Goal: Information Seeking & Learning: Check status

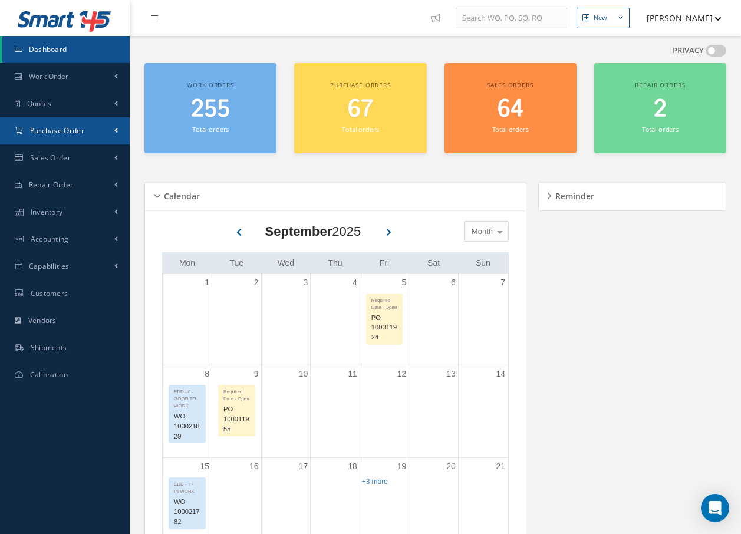
click at [57, 129] on span "Purchase Order" at bounding box center [57, 131] width 54 height 10
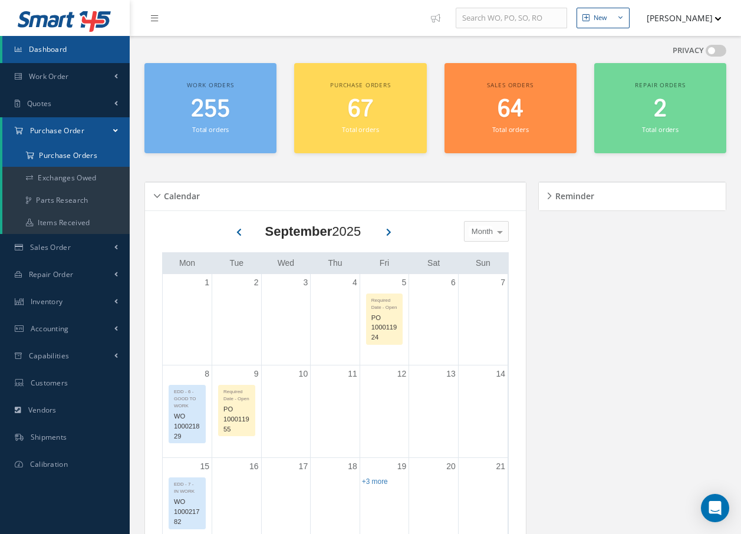
click at [60, 153] on a=1&status_id=2&status_id=3&status_id=5&collapsedFilters"] "Purchase Orders" at bounding box center [65, 155] width 127 height 22
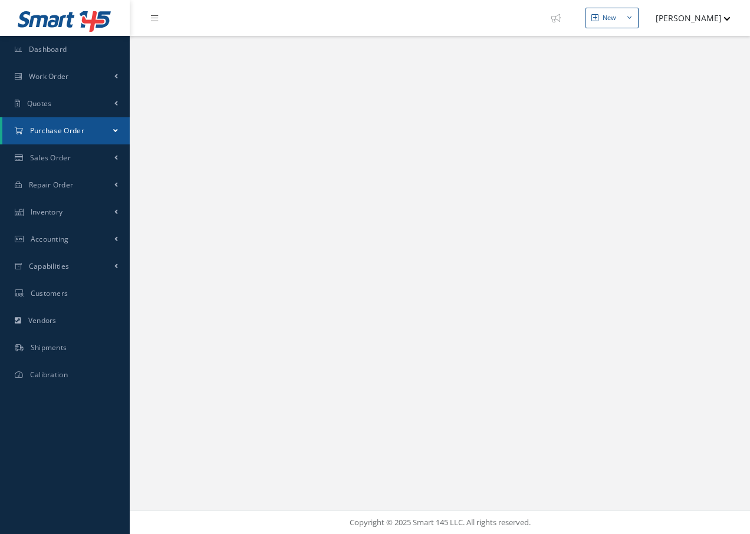
select select "25"
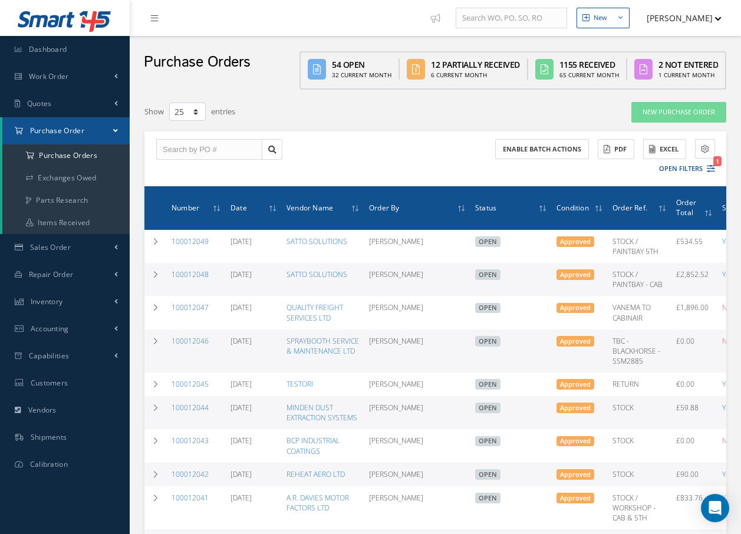
scroll to position [59, 0]
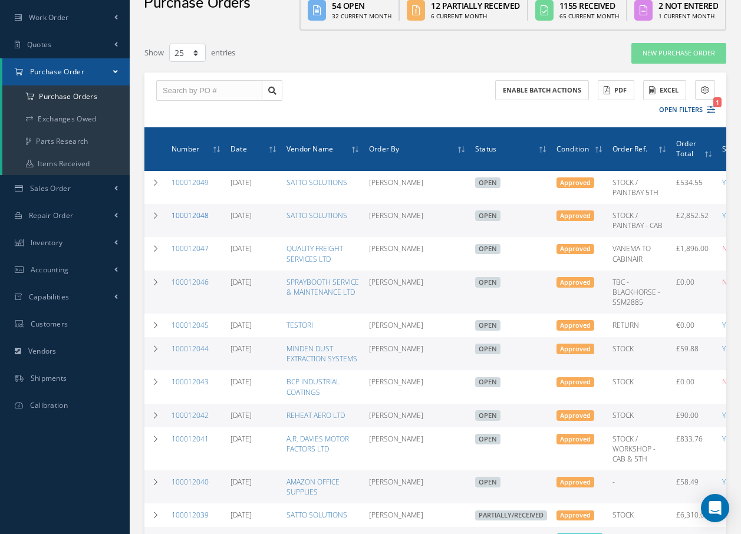
click at [191, 216] on link "100012048" at bounding box center [190, 216] width 37 height 10
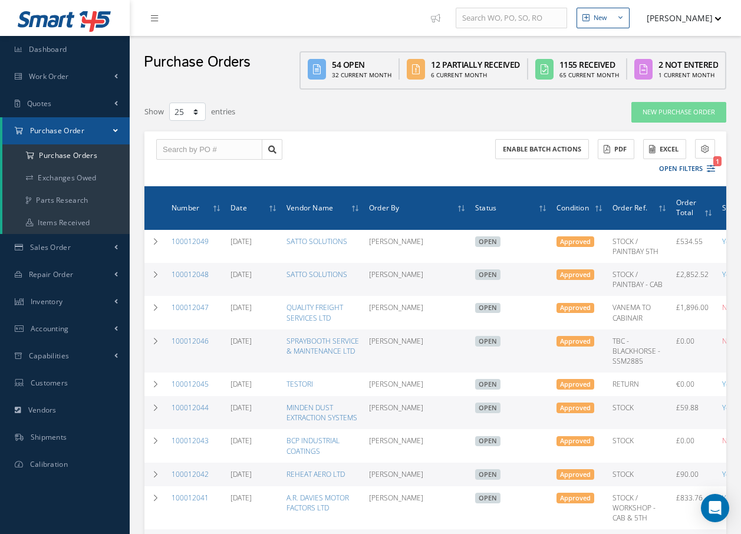
select select "25"
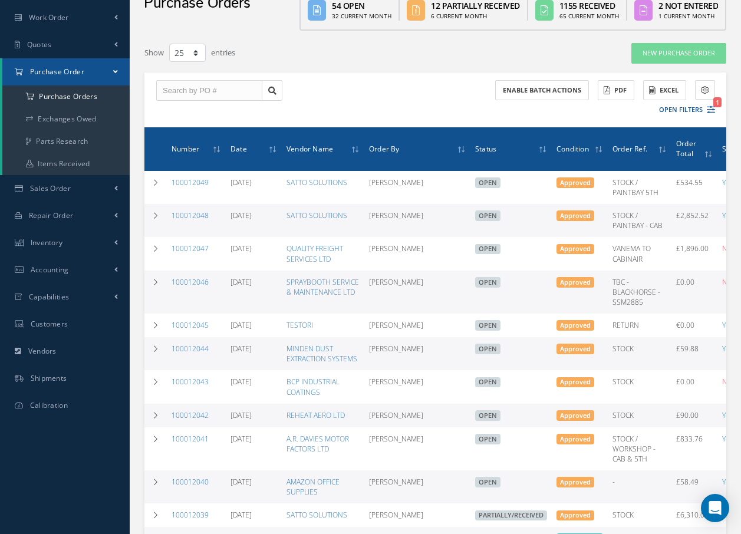
scroll to position [59, 0]
click at [196, 213] on link "100012048" at bounding box center [190, 216] width 37 height 10
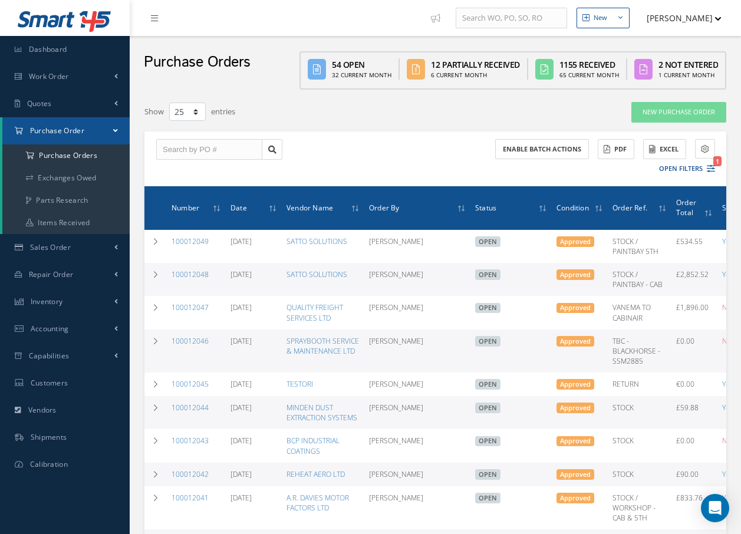
select select "25"
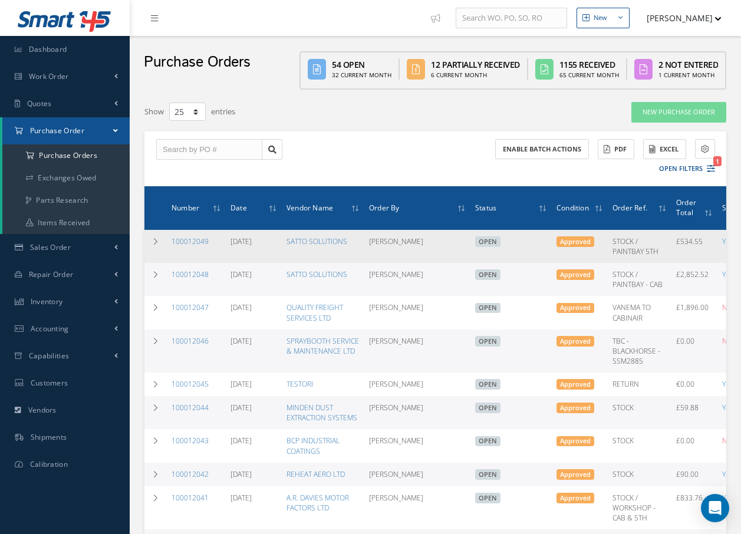
scroll to position [59, 0]
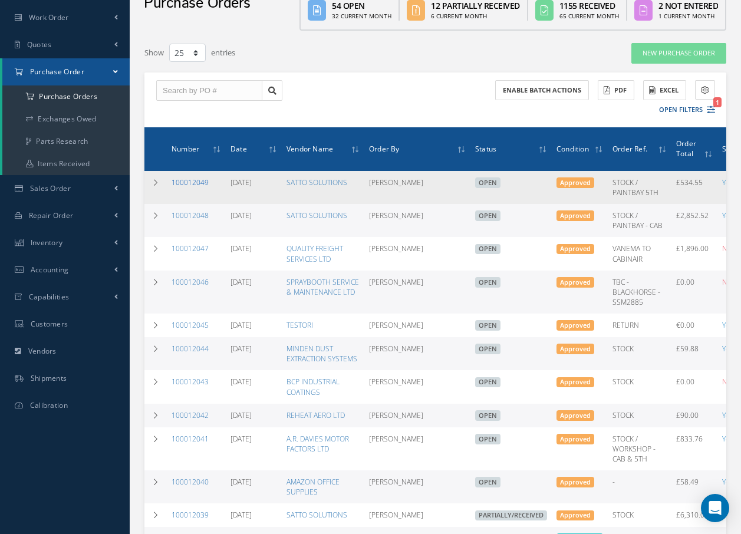
click at [195, 181] on link "100012049" at bounding box center [190, 183] width 37 height 10
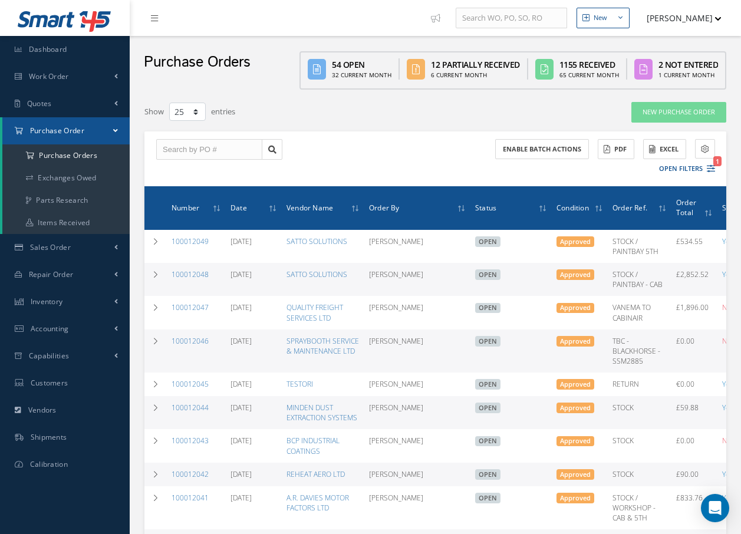
select select "25"
click at [152, 18] on icon at bounding box center [154, 18] width 7 height 8
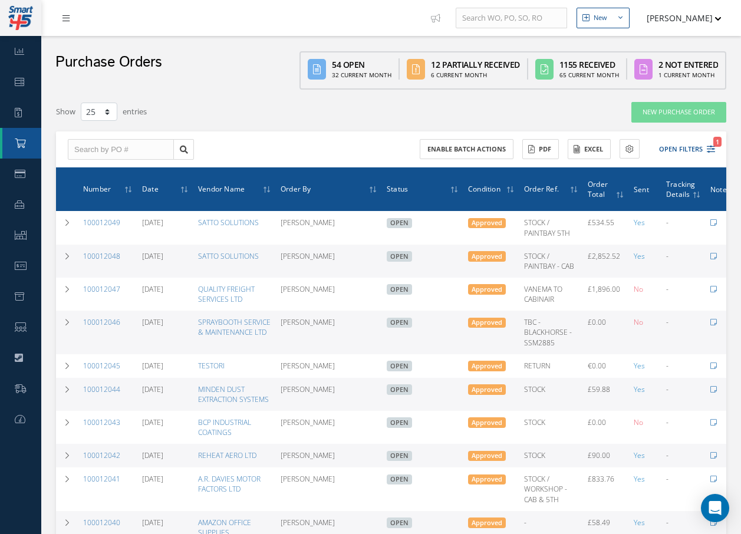
click at [63, 19] on icon at bounding box center [66, 18] width 7 height 8
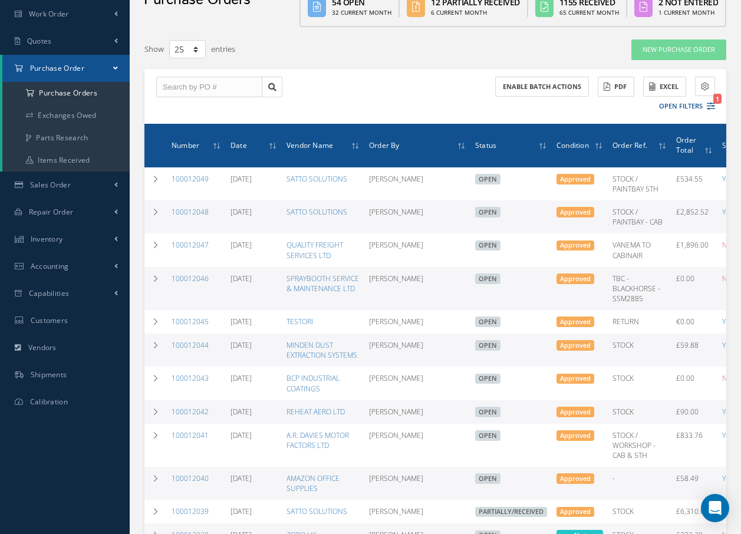
scroll to position [118, 0]
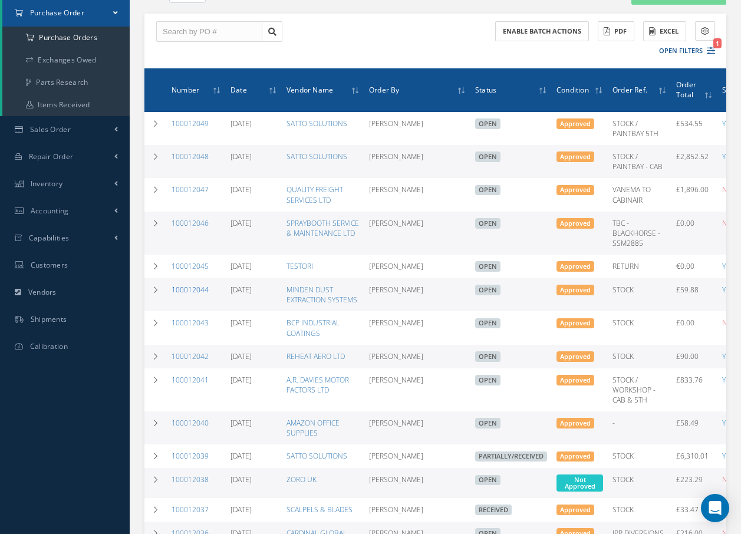
click at [180, 295] on link "100012044" at bounding box center [190, 290] width 37 height 10
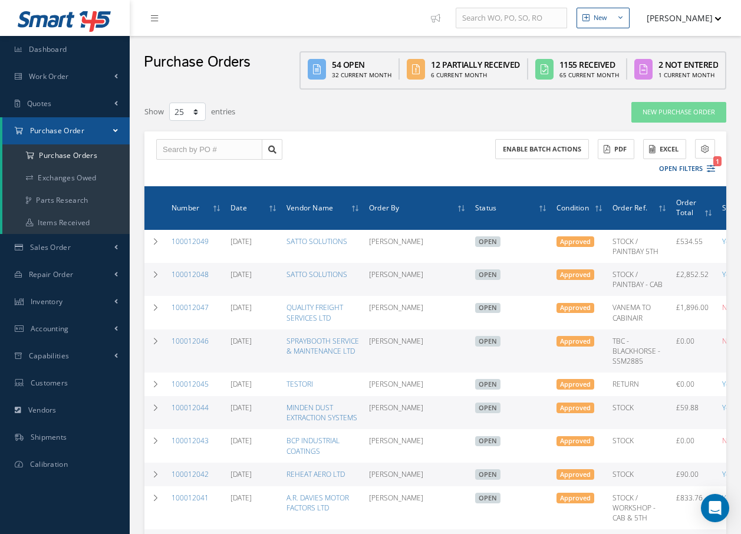
select select "25"
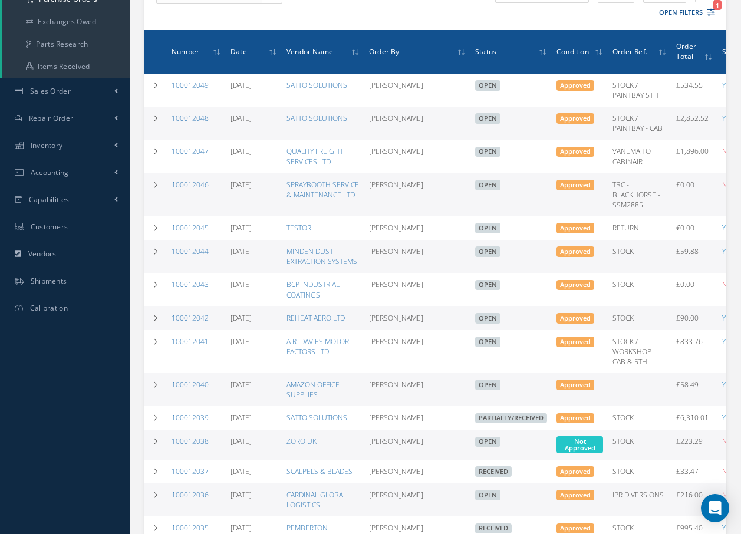
scroll to position [177, 0]
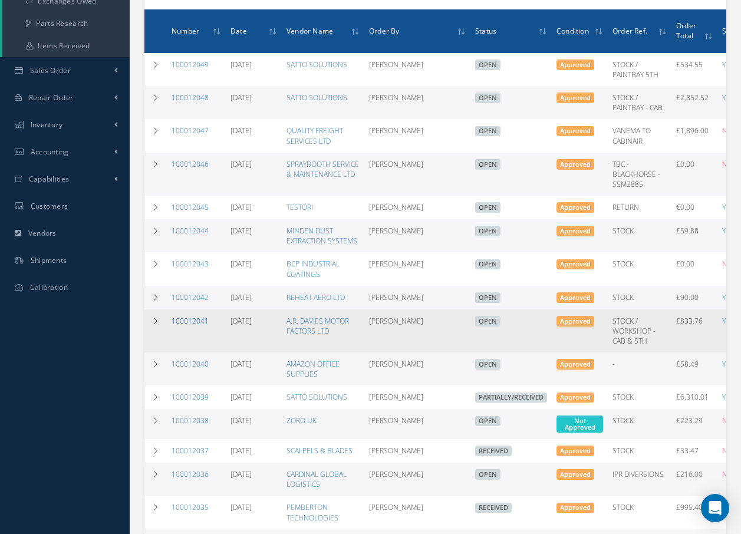
click at [175, 326] on link "100012041" at bounding box center [190, 321] width 37 height 10
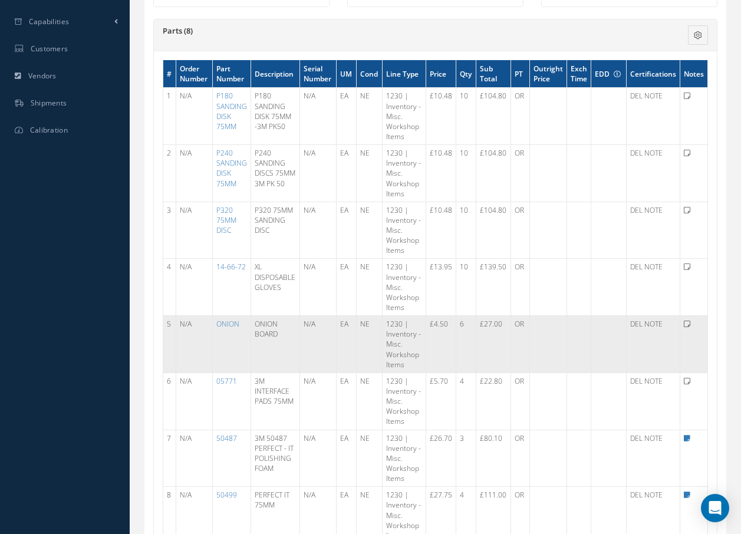
scroll to position [354, 0]
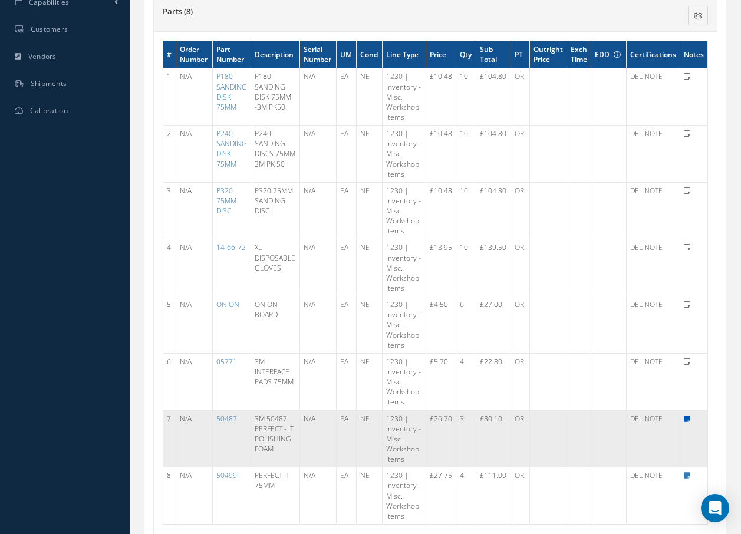
click at [686, 419] on icon at bounding box center [687, 419] width 6 height 7
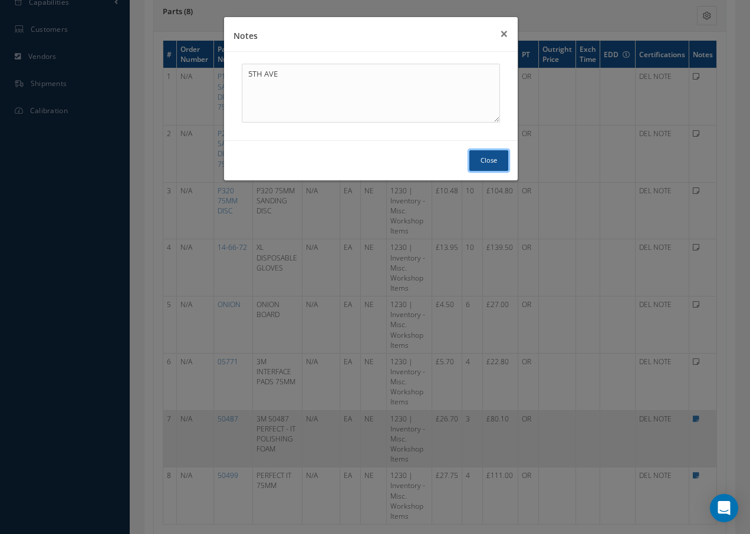
click at [492, 154] on button "Close" at bounding box center [488, 160] width 39 height 21
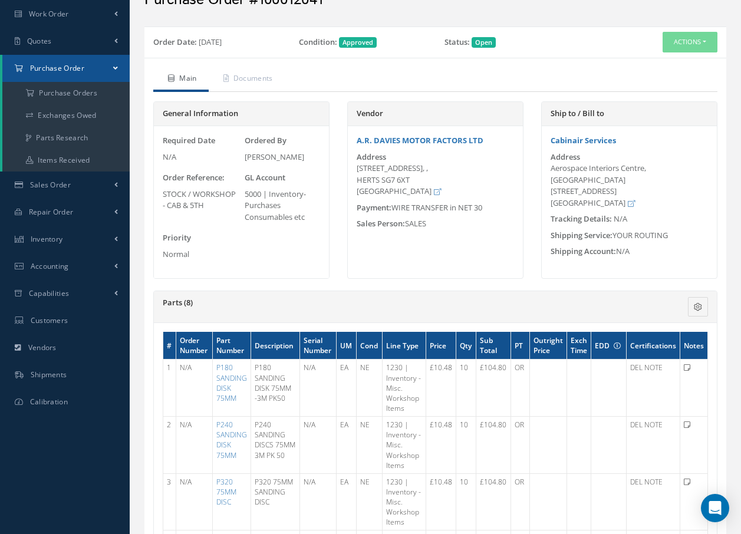
scroll to position [0, 0]
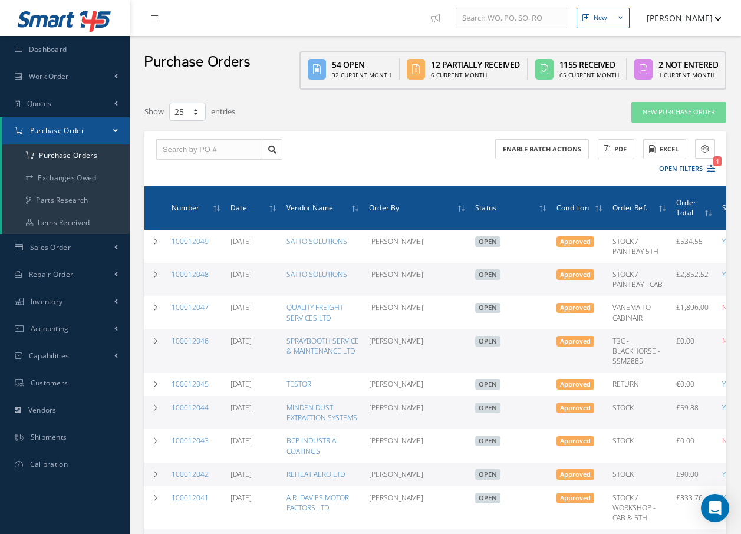
select select "25"
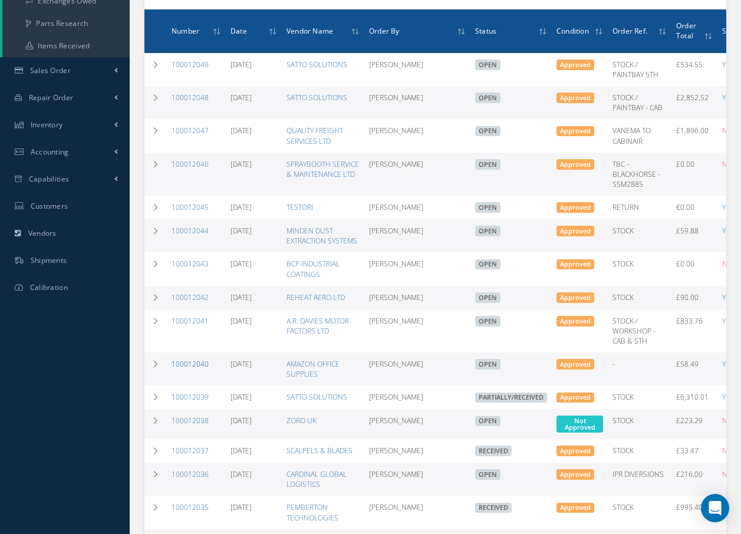
click at [193, 369] on link "100012040" at bounding box center [190, 364] width 37 height 10
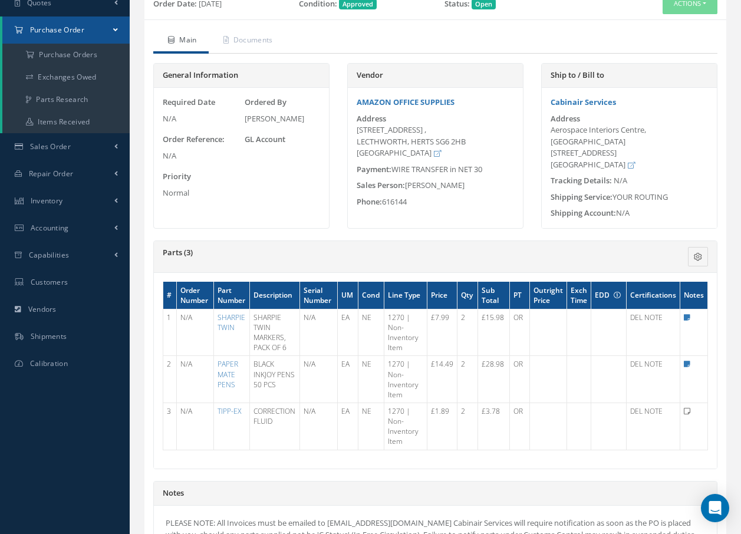
scroll to position [118, 0]
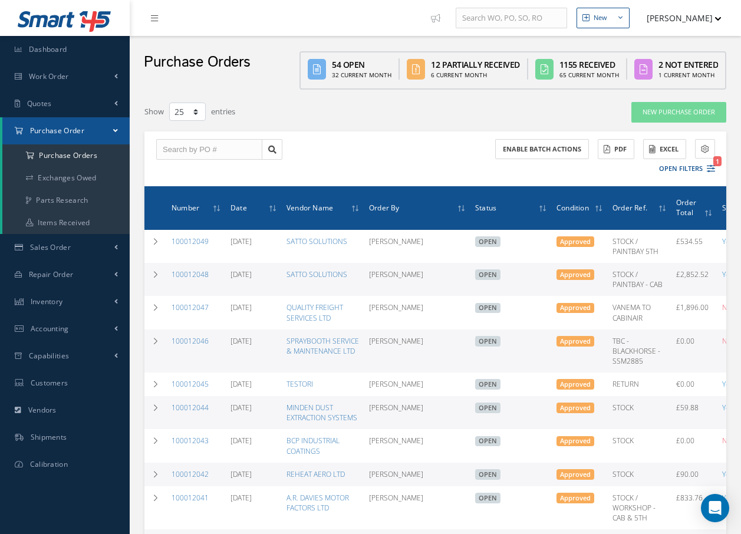
select select "25"
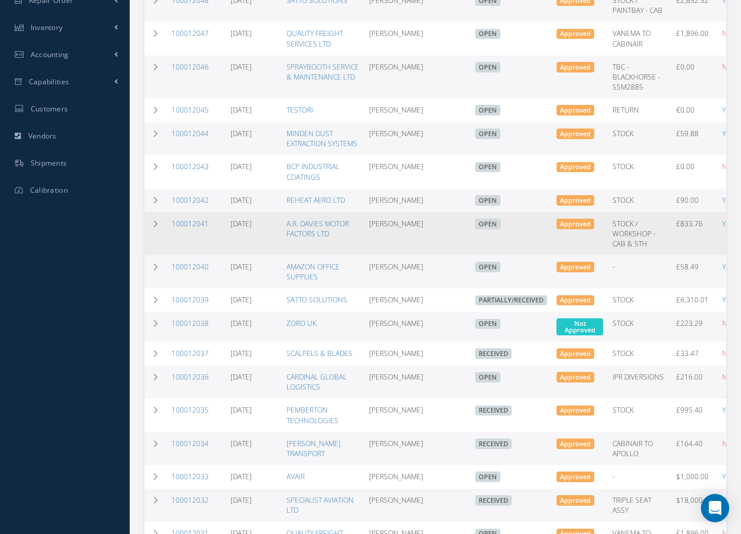
scroll to position [295, 0]
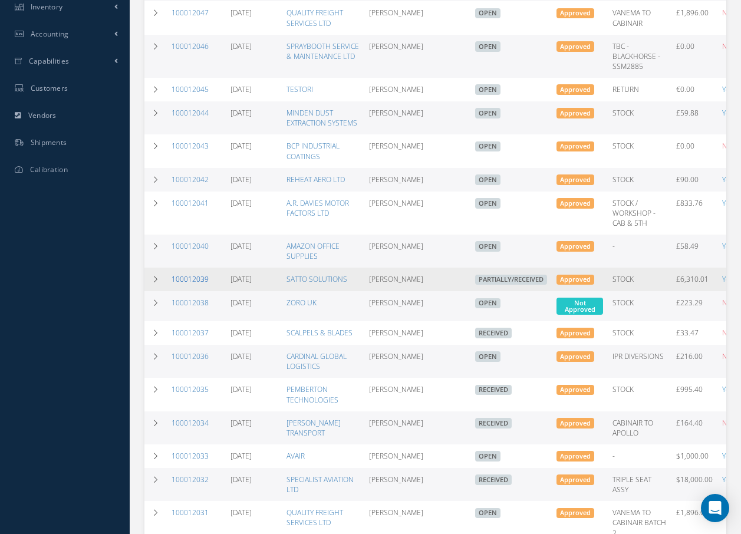
click at [203, 284] on link "100012039" at bounding box center [190, 279] width 37 height 10
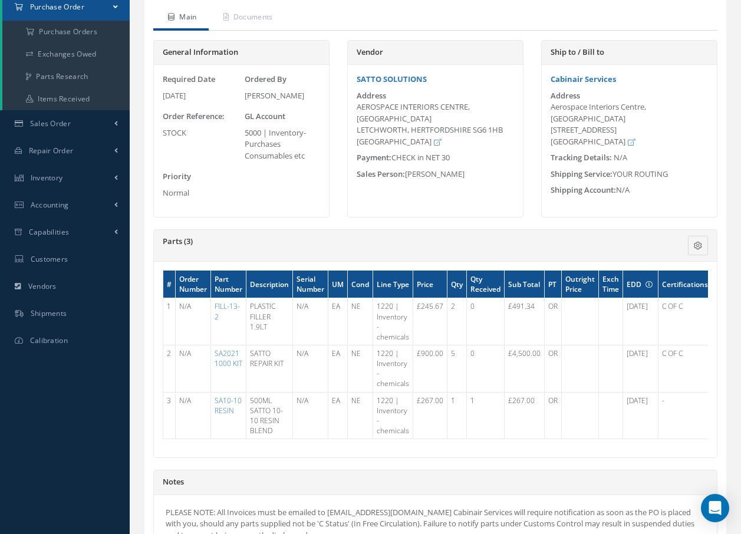
scroll to position [177, 0]
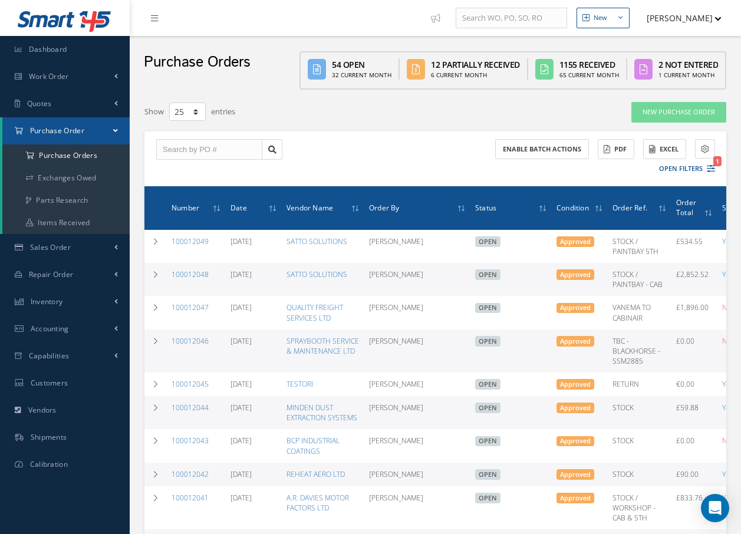
select select "25"
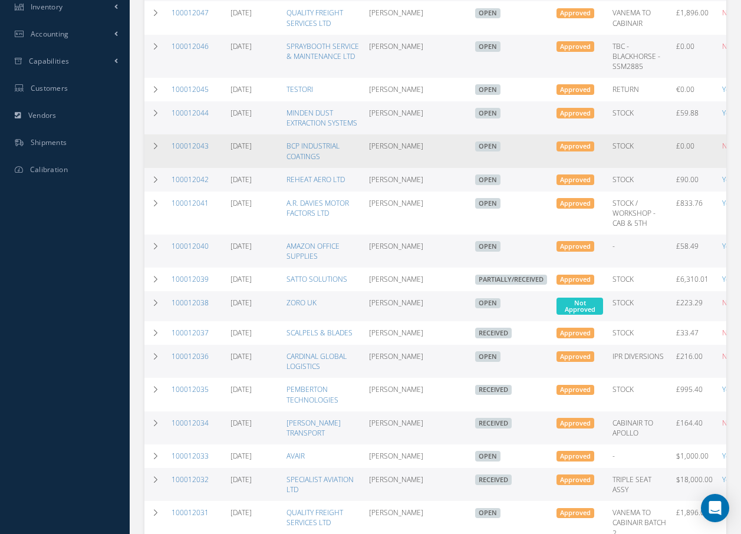
scroll to position [295, 0]
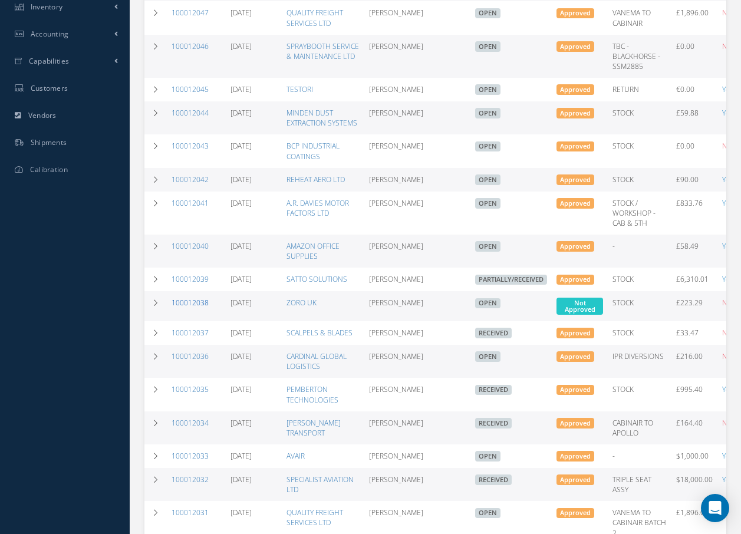
click at [189, 308] on link "100012038" at bounding box center [190, 303] width 37 height 10
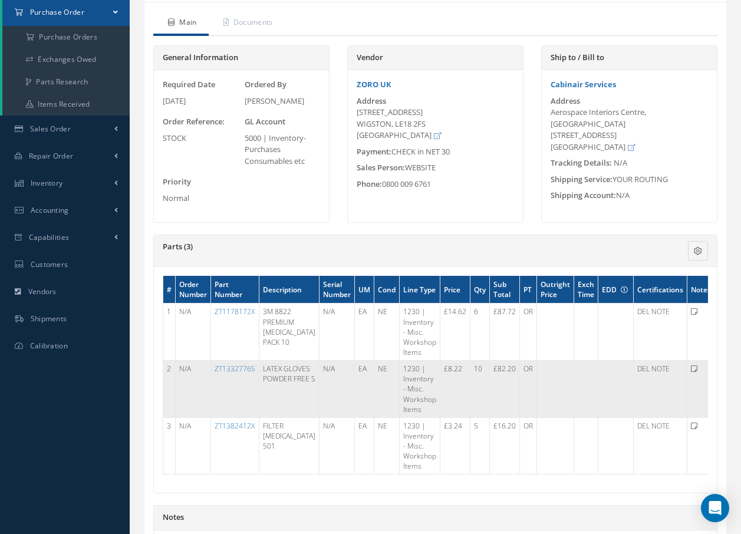
scroll to position [118, 0]
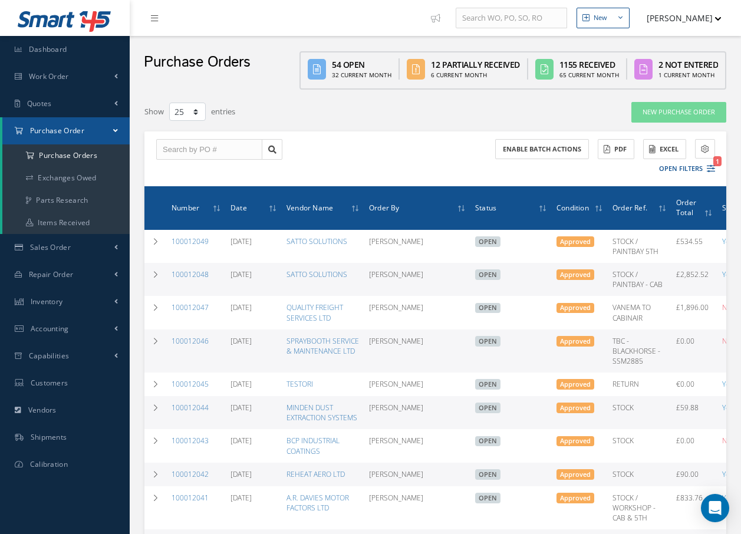
select select "25"
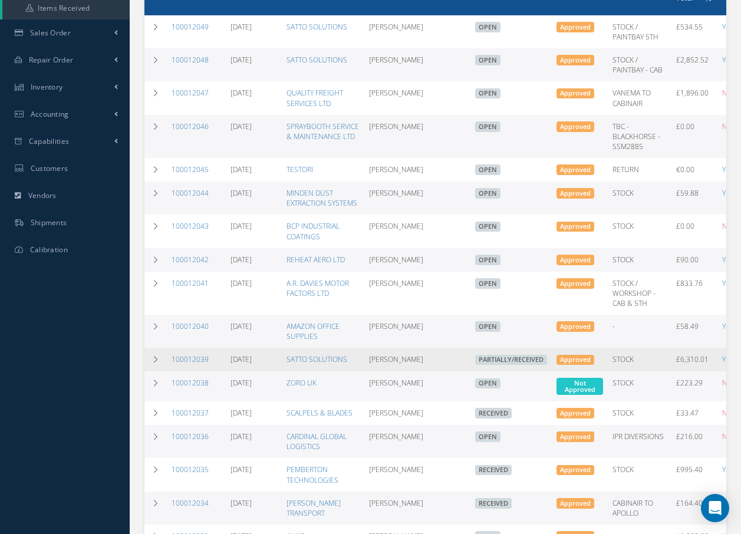
scroll to position [236, 0]
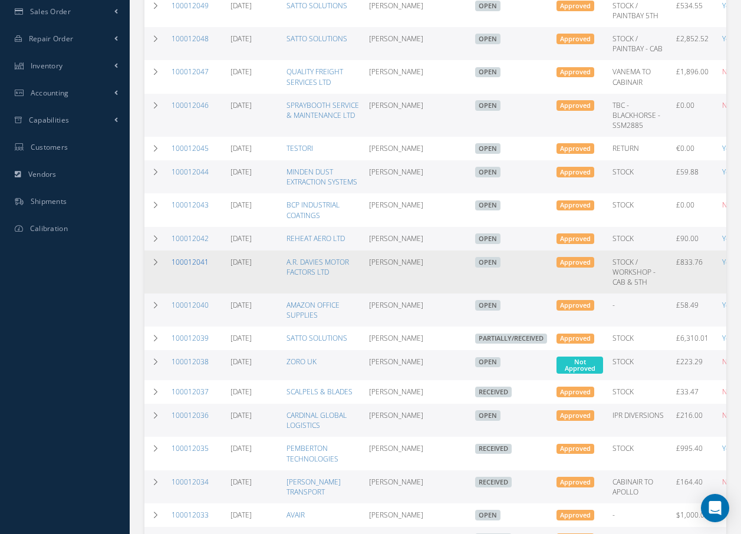
click at [183, 267] on link "100012041" at bounding box center [190, 262] width 37 height 10
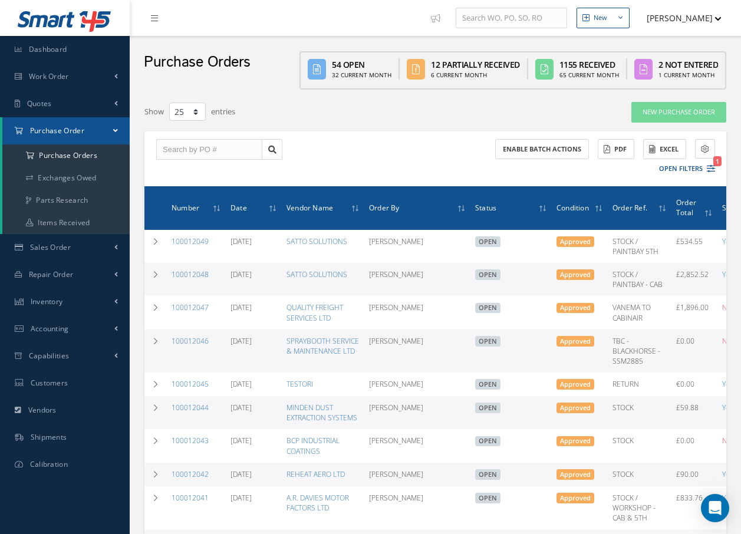
select select "25"
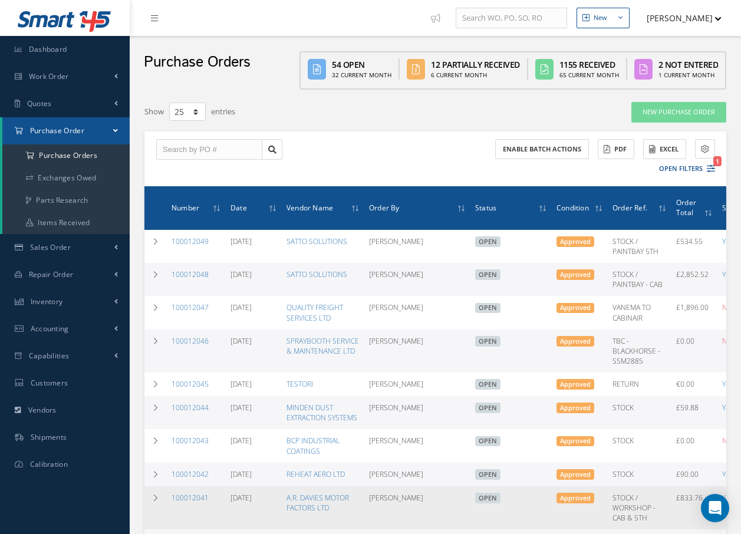
scroll to position [236, 0]
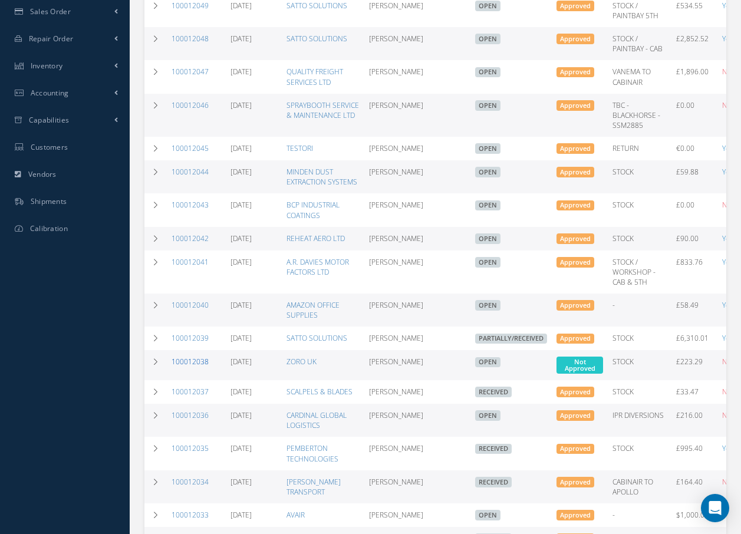
click at [201, 367] on link "100012038" at bounding box center [190, 362] width 37 height 10
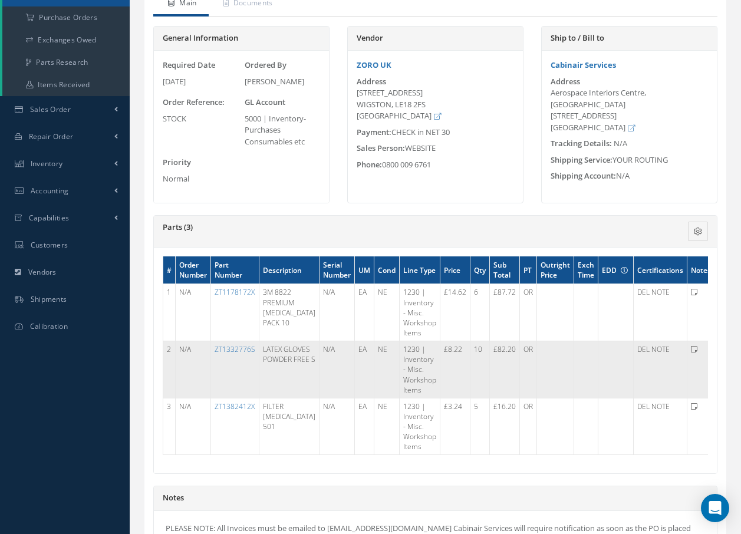
scroll to position [118, 0]
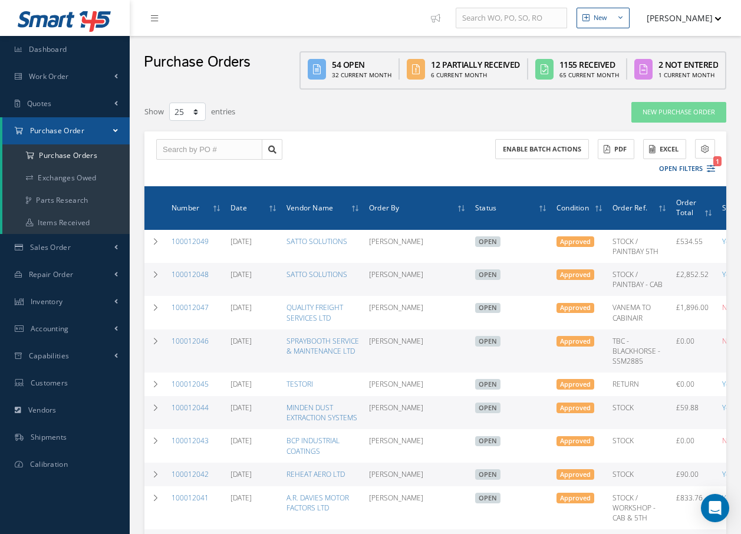
select select "25"
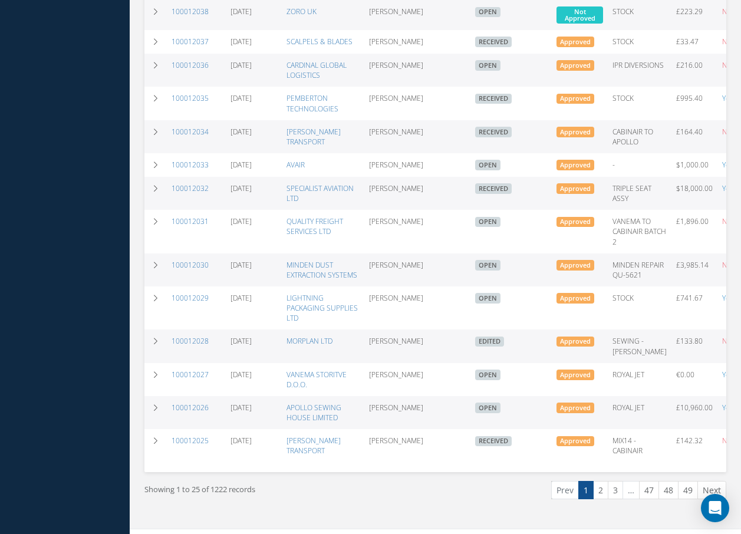
scroll to position [634, 0]
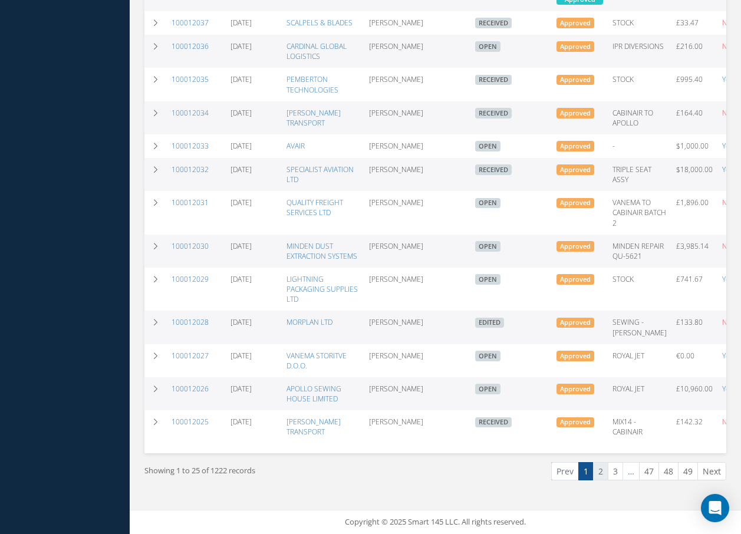
click at [602, 472] on link "2" at bounding box center [600, 471] width 15 height 18
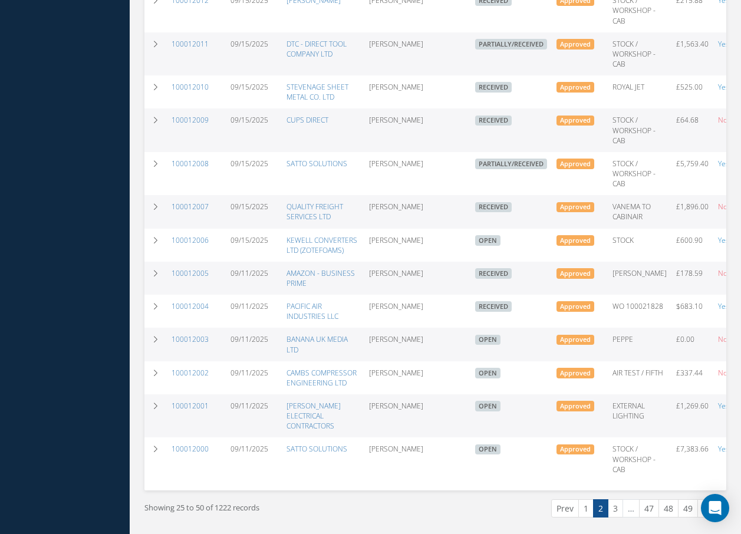
scroll to position [696, 0]
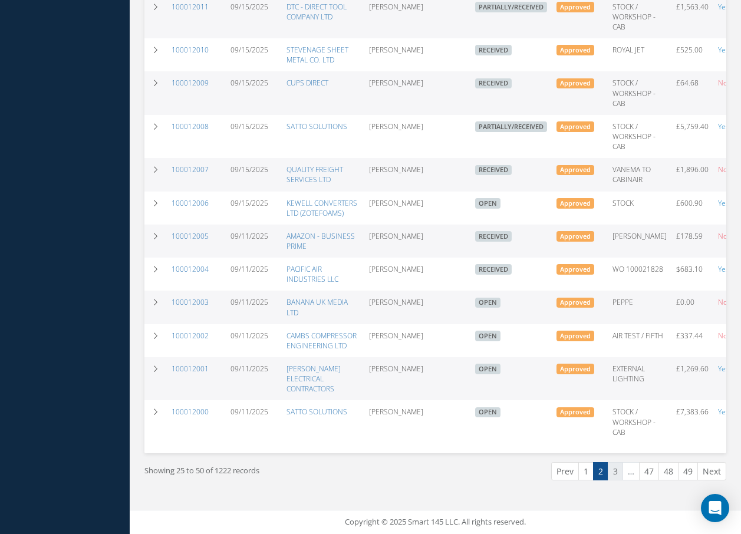
click at [615, 467] on link "3" at bounding box center [615, 471] width 15 height 18
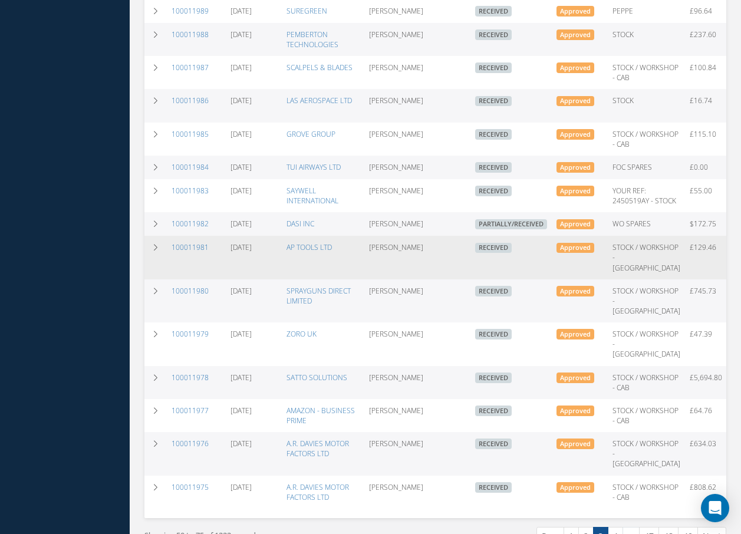
scroll to position [590, 0]
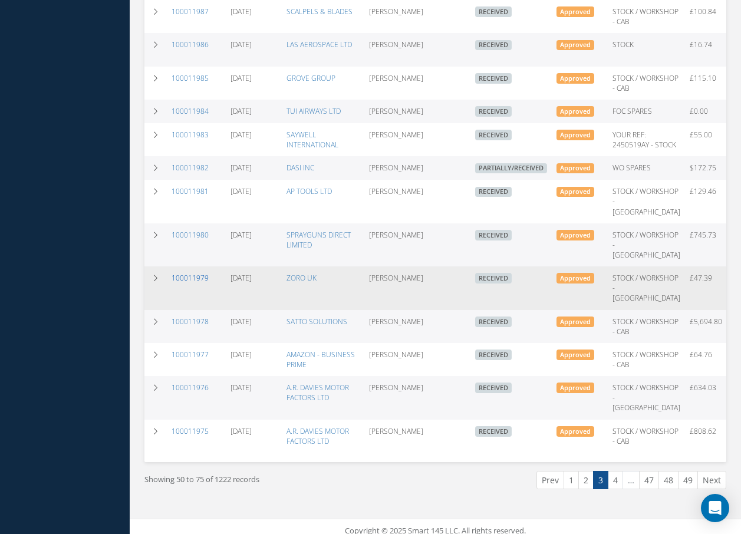
click at [201, 283] on link "100011979" at bounding box center [190, 278] width 37 height 10
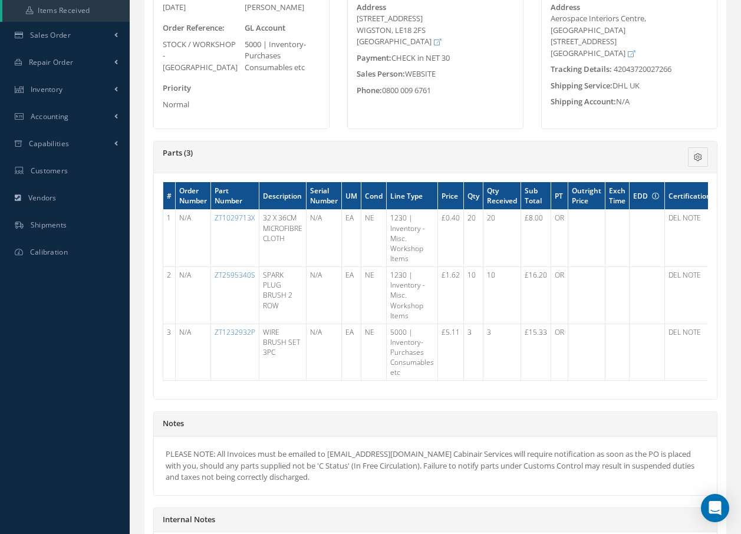
scroll to position [236, 0]
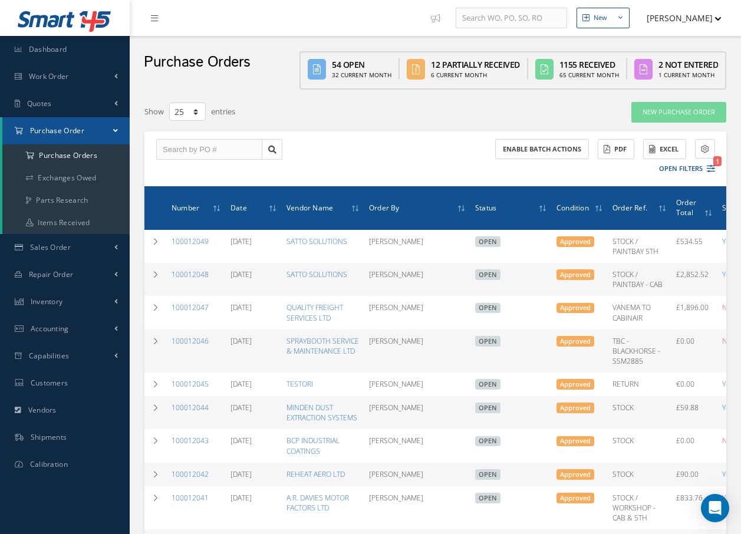
select select "25"
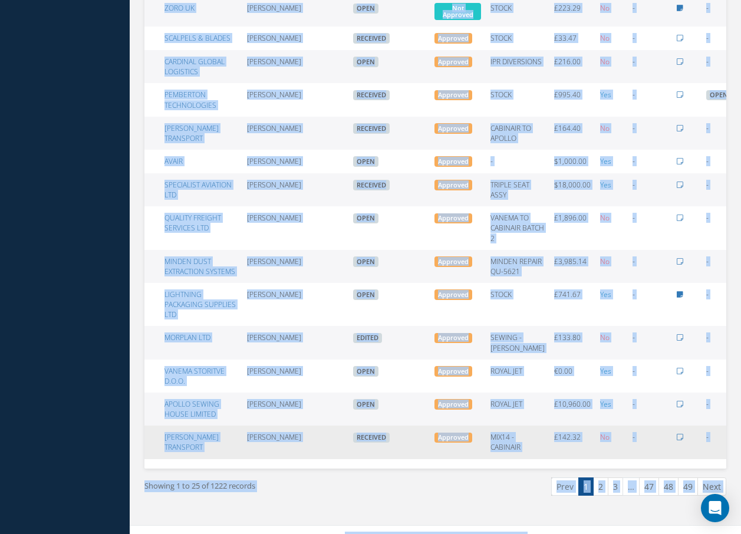
scroll to position [0, 142]
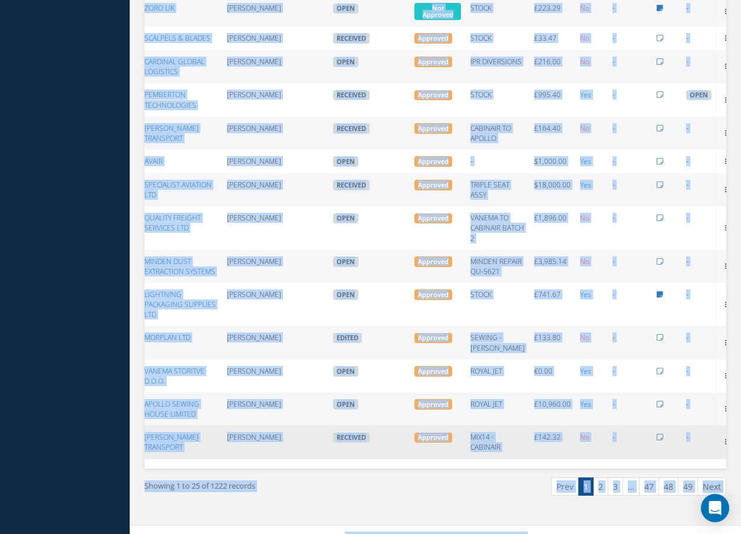
drag, startPoint x: 718, startPoint y: 512, endPoint x: 724, endPoint y: 479, distance: 33.5
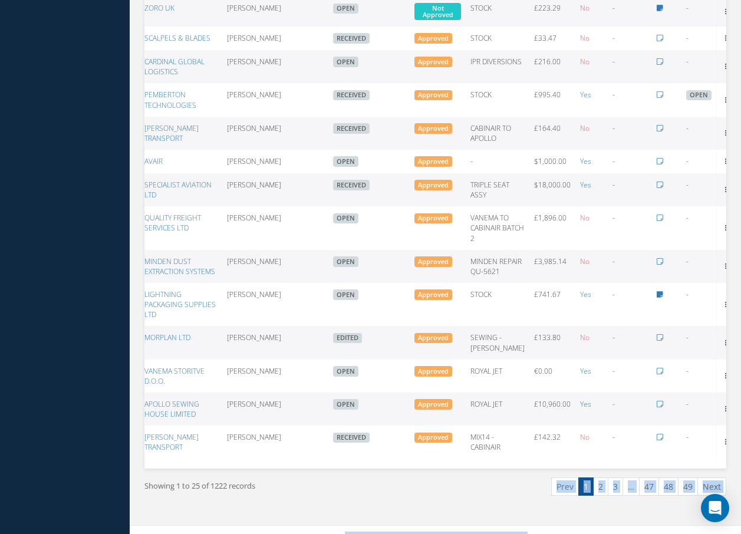
drag, startPoint x: 712, startPoint y: 511, endPoint x: 743, endPoint y: 492, distance: 36.5
drag, startPoint x: 743, startPoint y: 492, endPoint x: 717, endPoint y: 494, distance: 26.1
click at [632, 496] on li "…" at bounding box center [631, 487] width 17 height 18
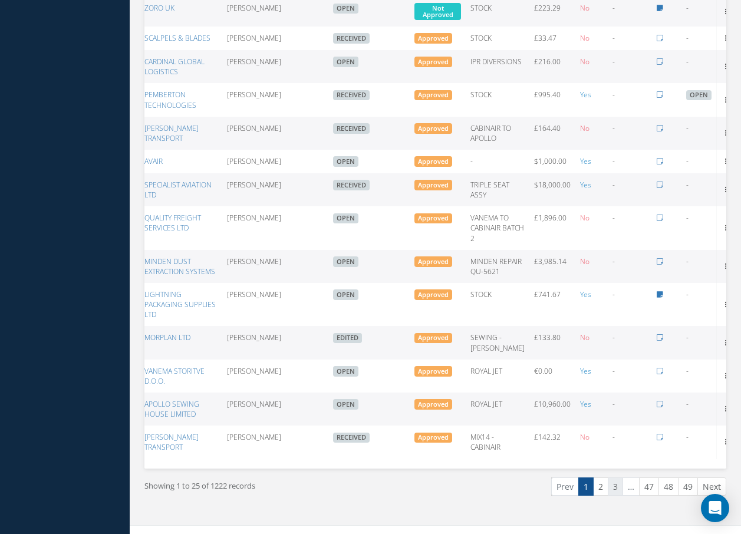
click at [617, 496] on link "3" at bounding box center [615, 487] width 15 height 18
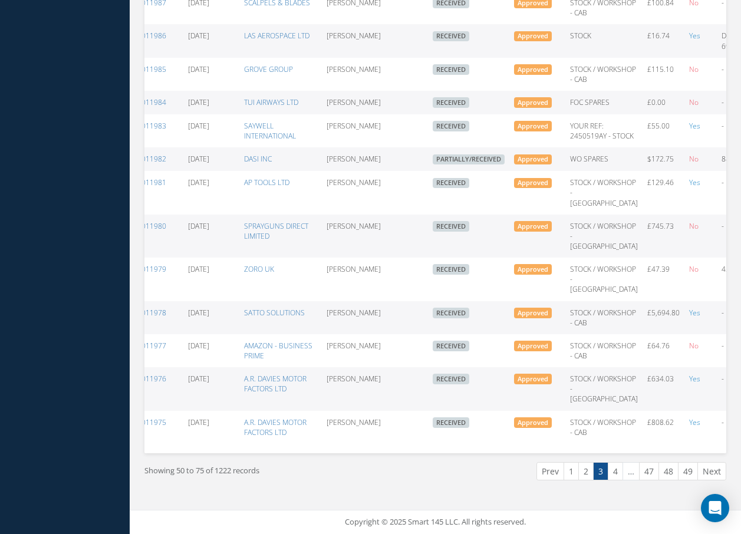
scroll to position [728, 0]
click at [618, 474] on link "4" at bounding box center [615, 471] width 15 height 18
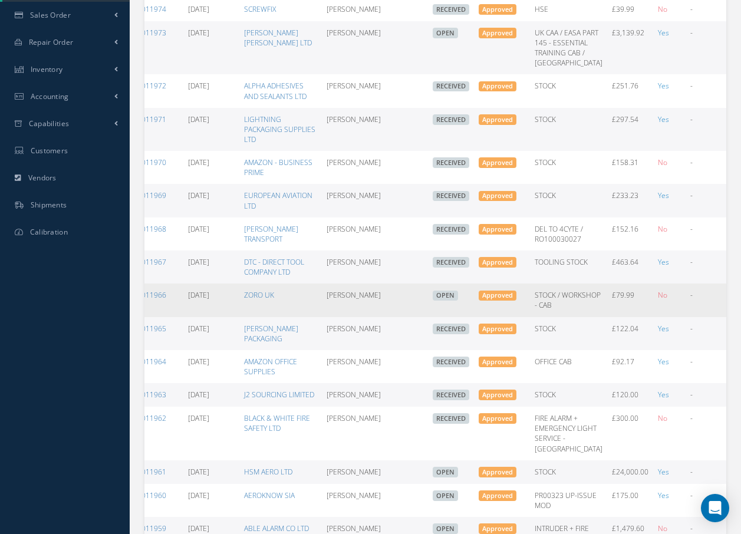
scroll to position [236, 0]
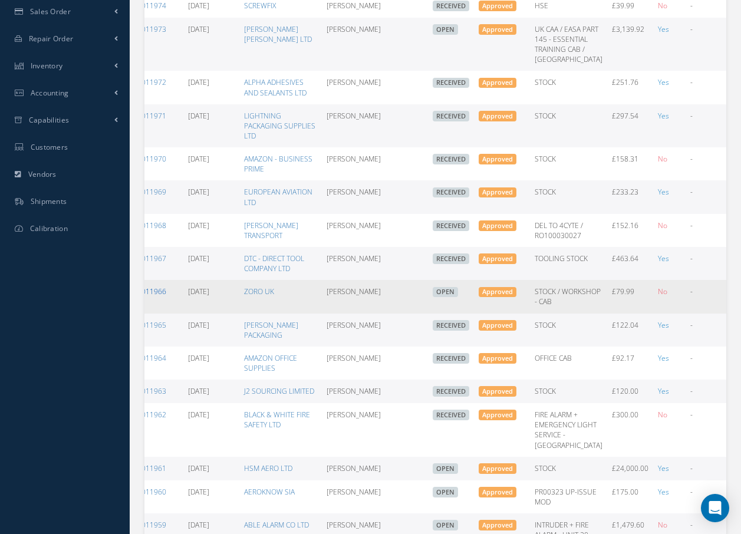
click at [160, 297] on link "100011966" at bounding box center [147, 292] width 37 height 10
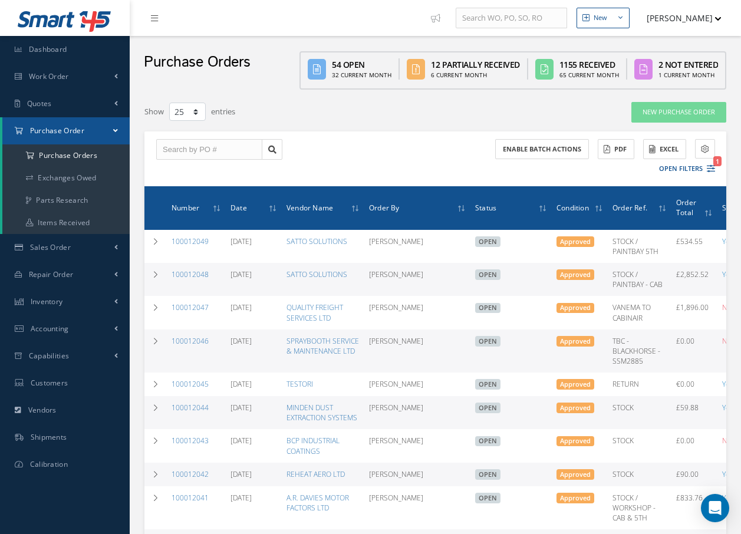
select select "25"
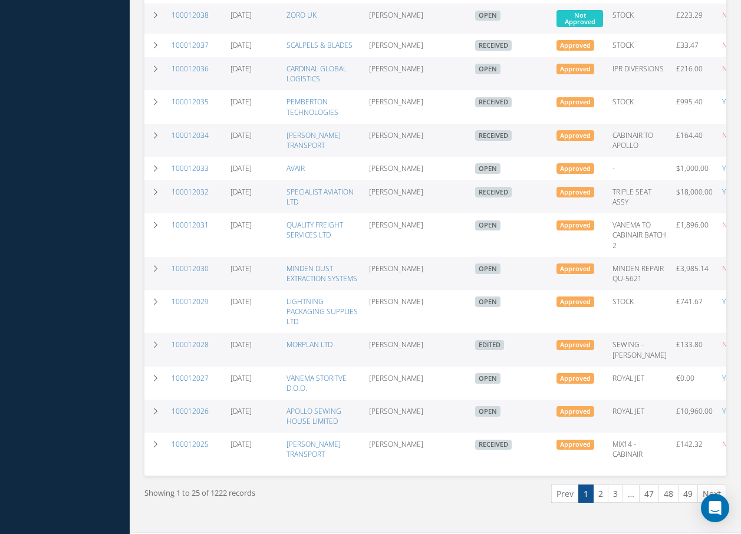
scroll to position [634, 0]
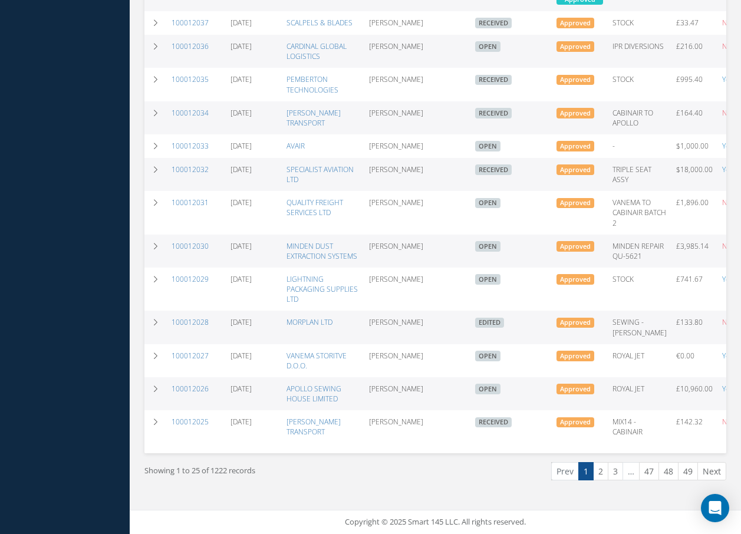
click at [633, 474] on li "…" at bounding box center [631, 471] width 17 height 18
click at [617, 472] on link "3" at bounding box center [615, 471] width 15 height 18
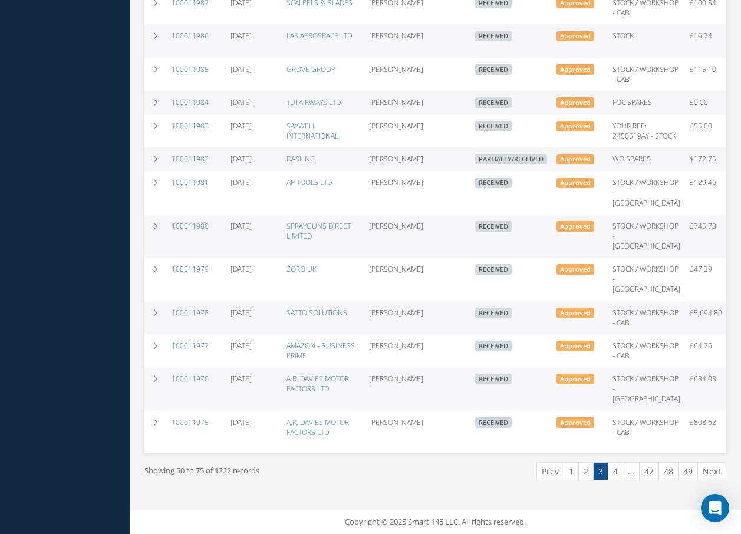
scroll to position [728, 0]
click at [614, 470] on link "4" at bounding box center [615, 471] width 15 height 18
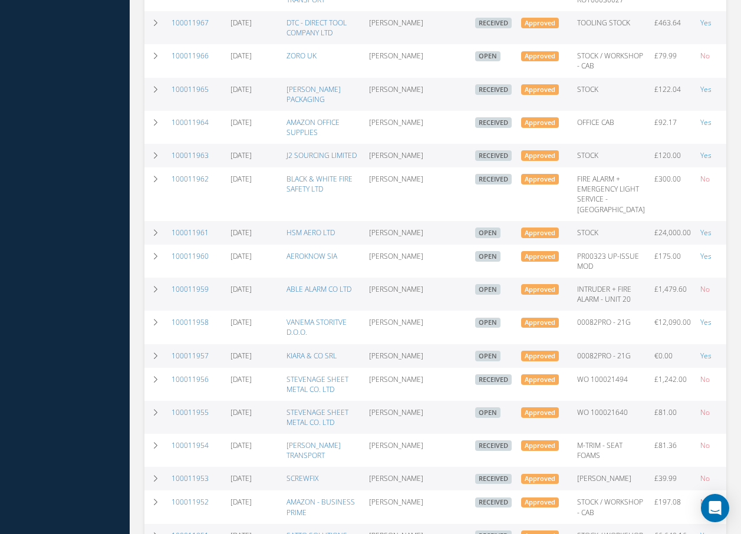
scroll to position [738, 0]
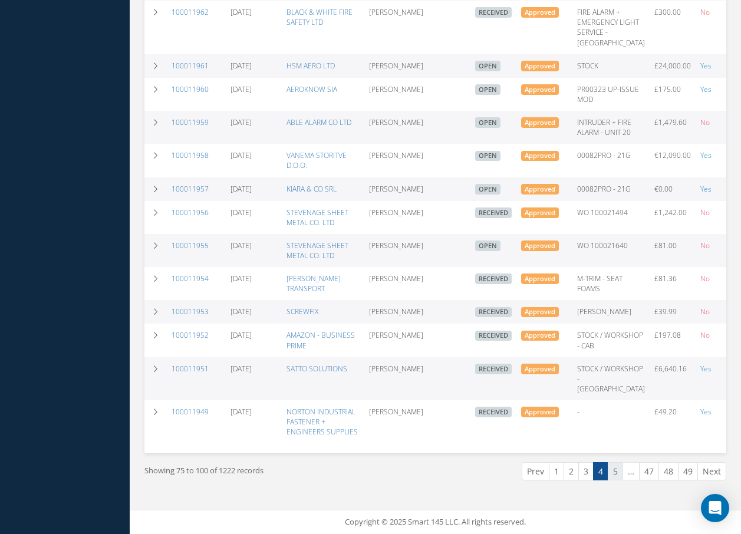
click at [617, 475] on link "5" at bounding box center [615, 471] width 15 height 18
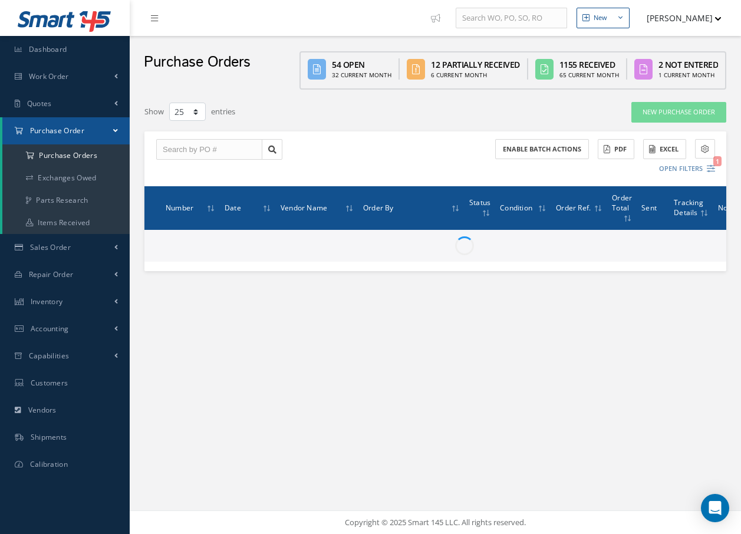
scroll to position [0, 0]
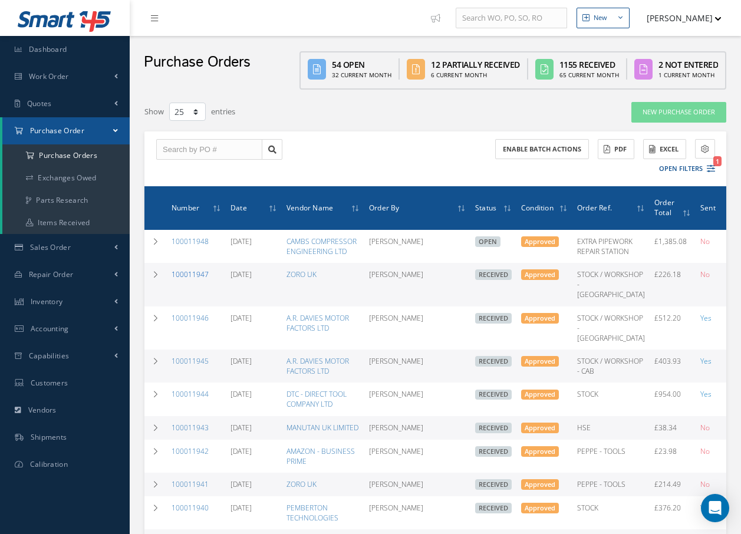
click at [188, 280] on link "100011947" at bounding box center [190, 275] width 37 height 10
